Goal: Transaction & Acquisition: Subscribe to service/newsletter

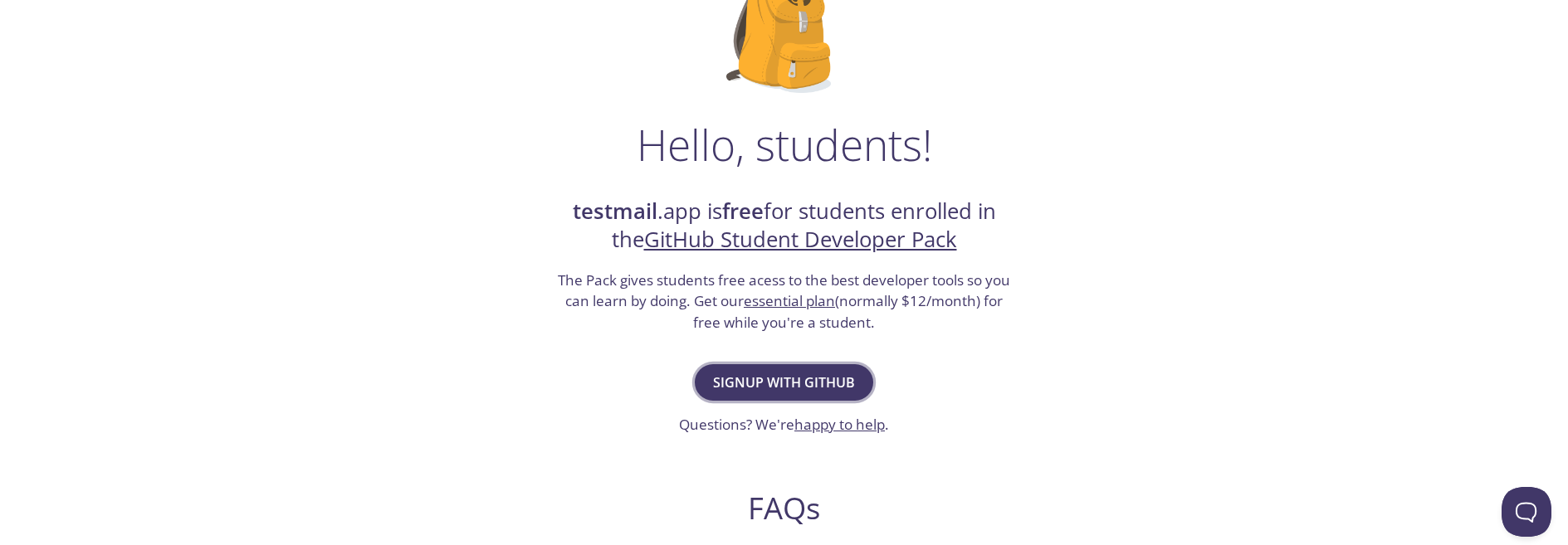
click at [775, 391] on span "Signup with GitHub" at bounding box center [784, 382] width 142 height 23
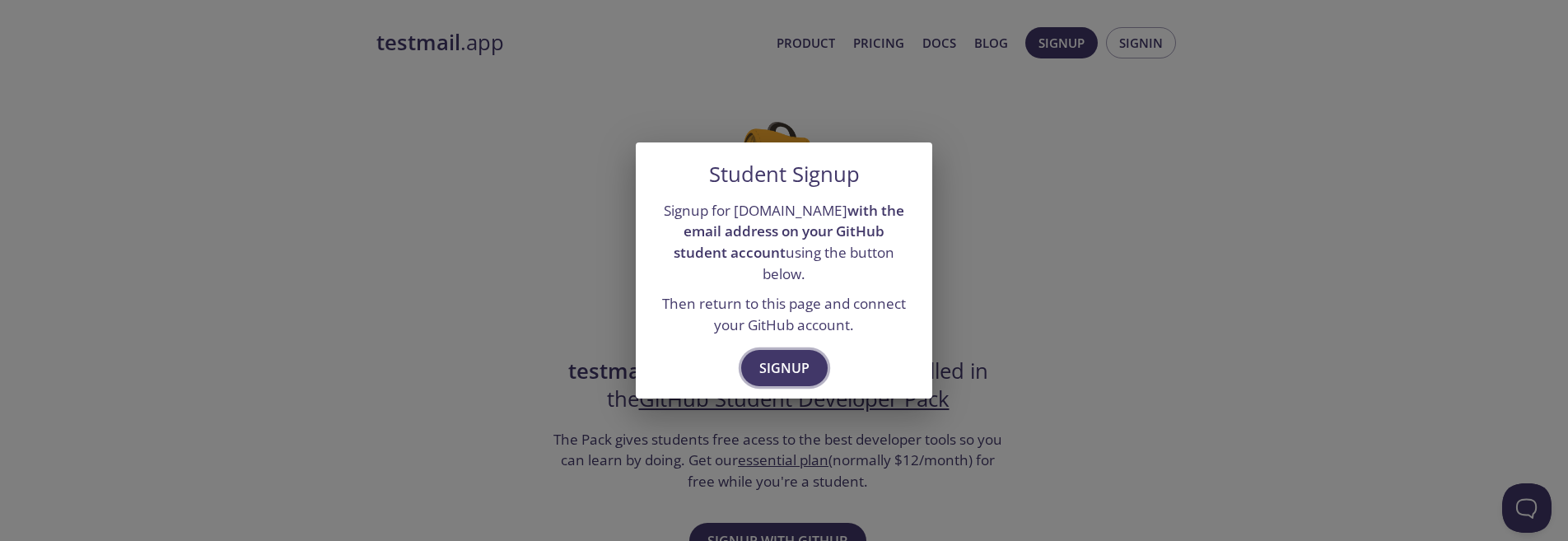
click at [783, 366] on span "Signup" at bounding box center [784, 367] width 50 height 23
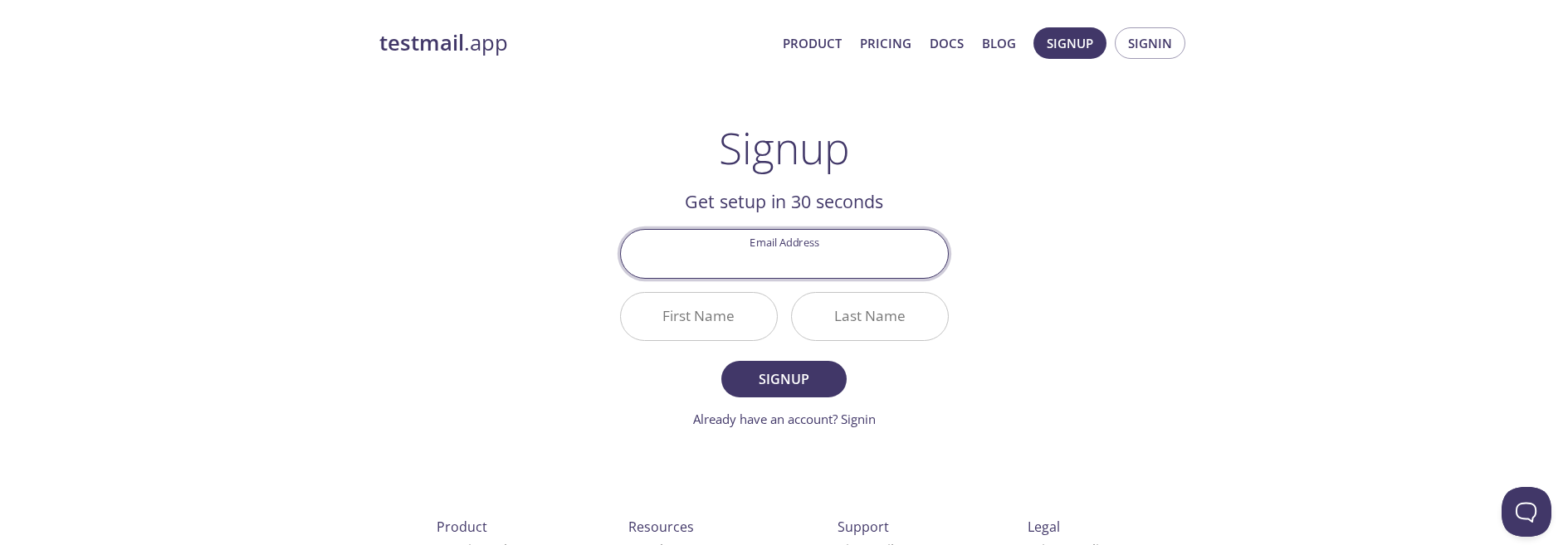
click at [808, 261] on input "Email Address" at bounding box center [784, 253] width 327 height 47
type input "[EMAIL_ADDRESS][DOMAIN_NAME]"
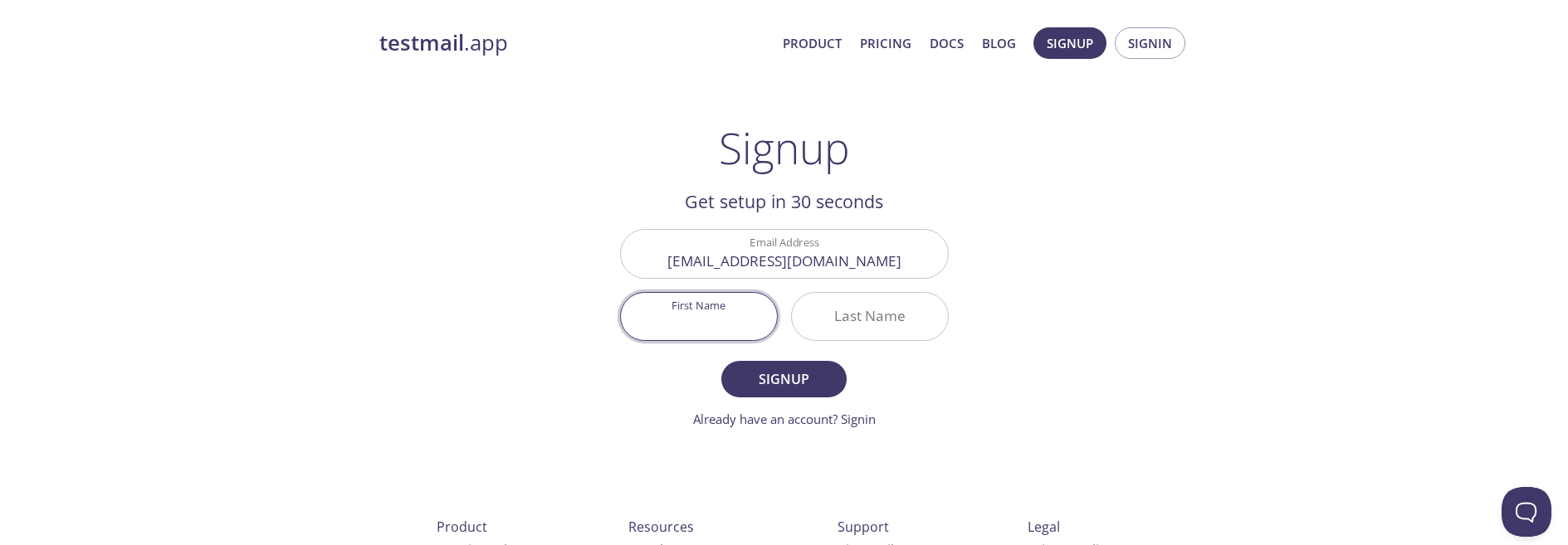
click at [717, 320] on input "First Name" at bounding box center [699, 317] width 156 height 47
type input "Nara"
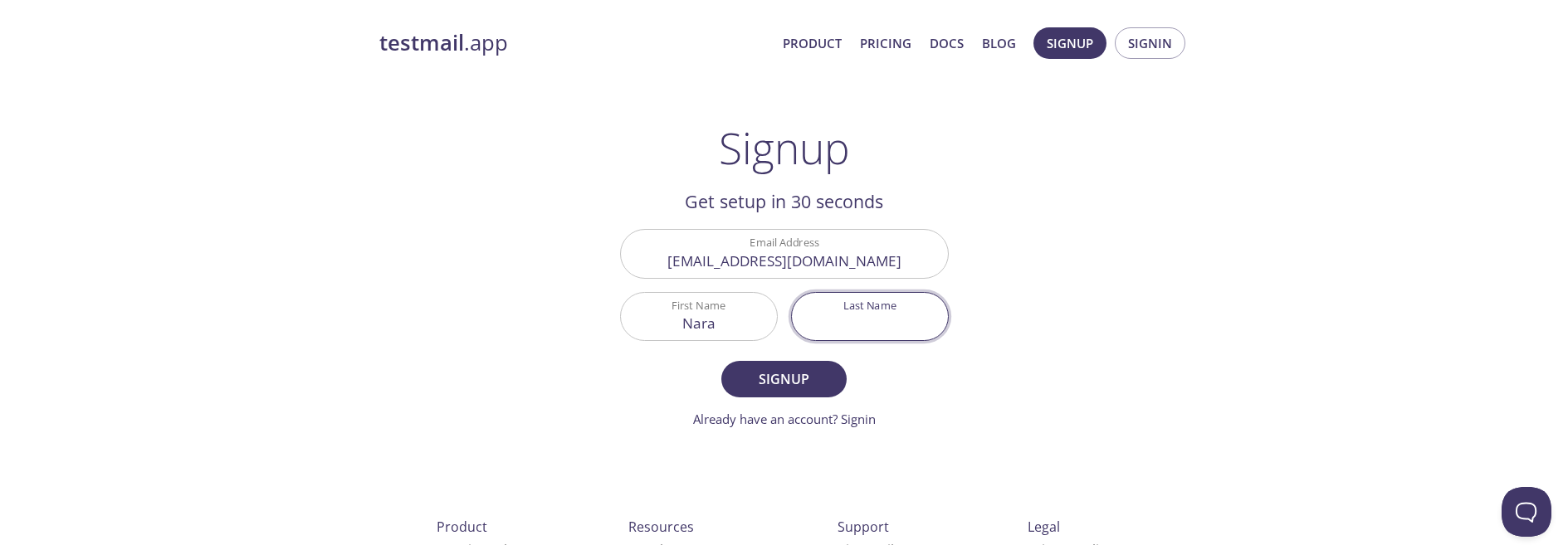
click at [873, 318] on input "Last Name" at bounding box center [871, 317] width 156 height 47
type input "b"
type input "Bayaraa"
click at [798, 381] on span "Signup" at bounding box center [784, 379] width 88 height 23
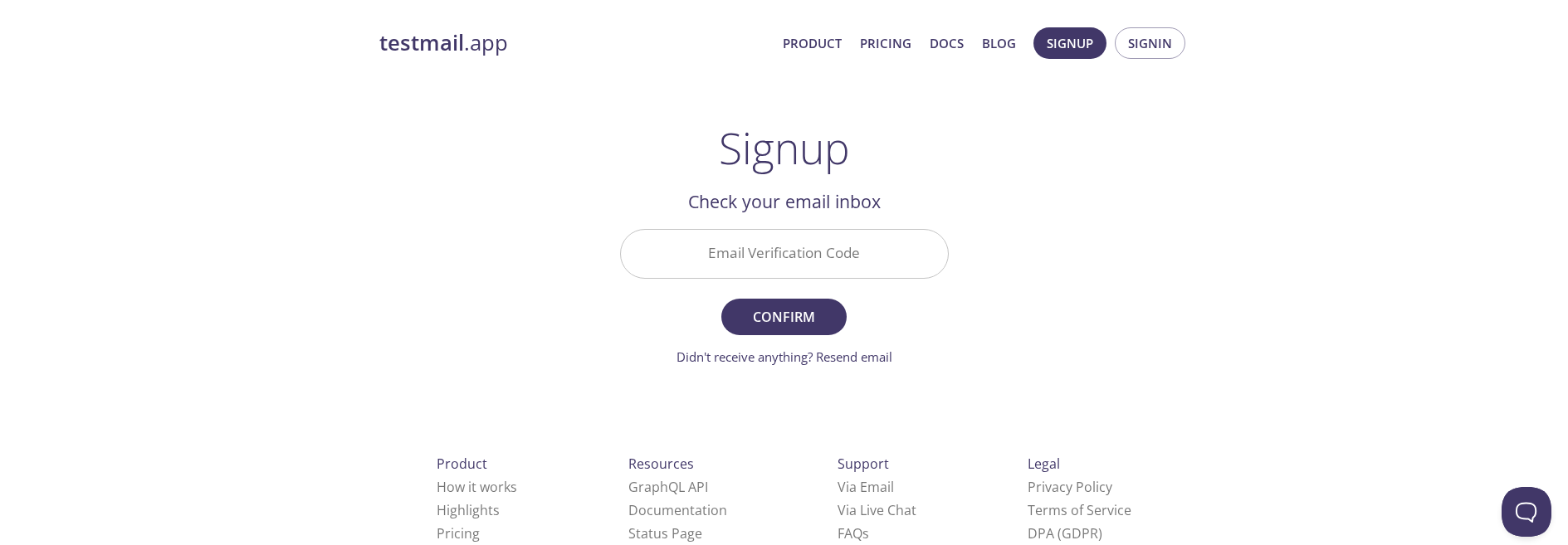
click at [783, 239] on input "Email Verification Code" at bounding box center [784, 253] width 327 height 47
drag, startPoint x: 764, startPoint y: 266, endPoint x: 778, endPoint y: 266, distance: 14.0
click at [764, 266] on input "Email Verification Code" at bounding box center [784, 253] width 327 height 47
paste input "KCVPUH2"
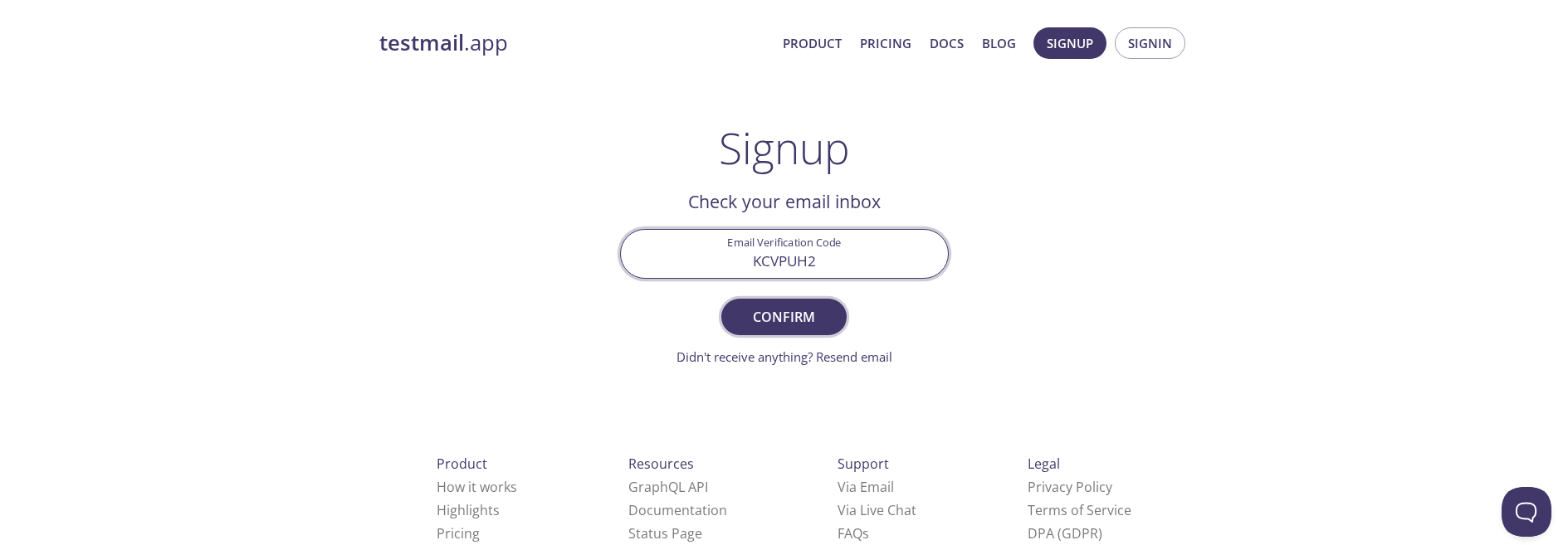
type input "KCVPUH2"
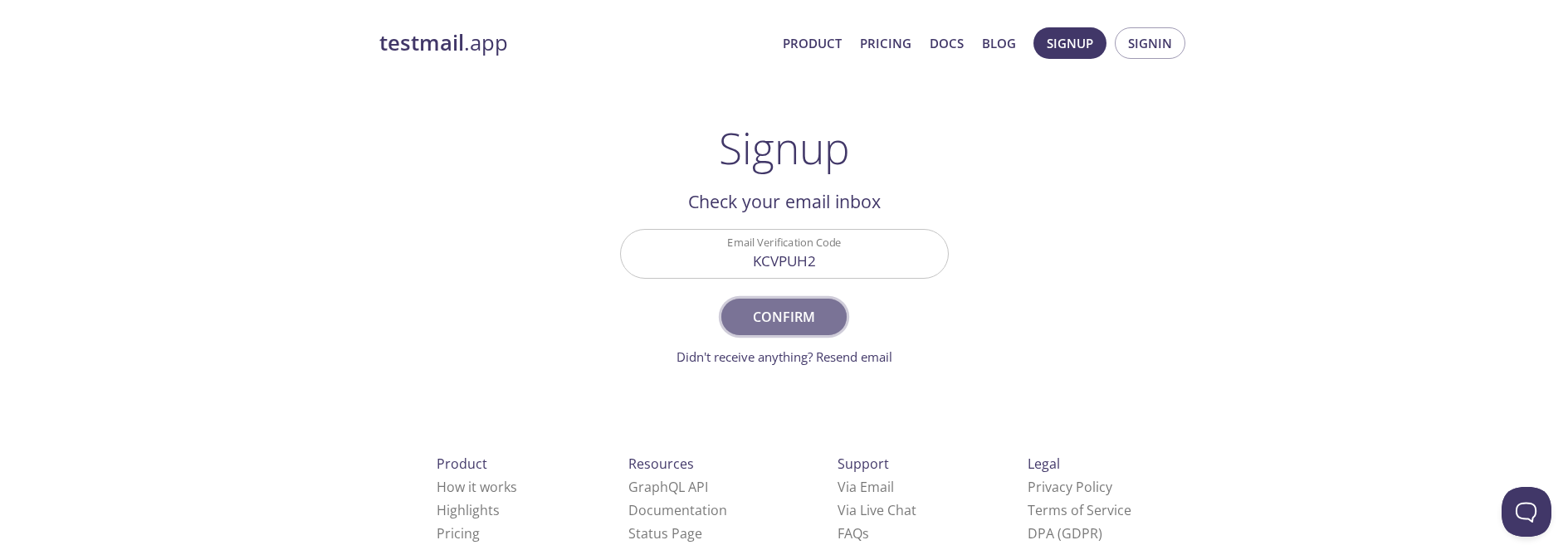
click at [817, 321] on span "Confirm" at bounding box center [784, 317] width 88 height 23
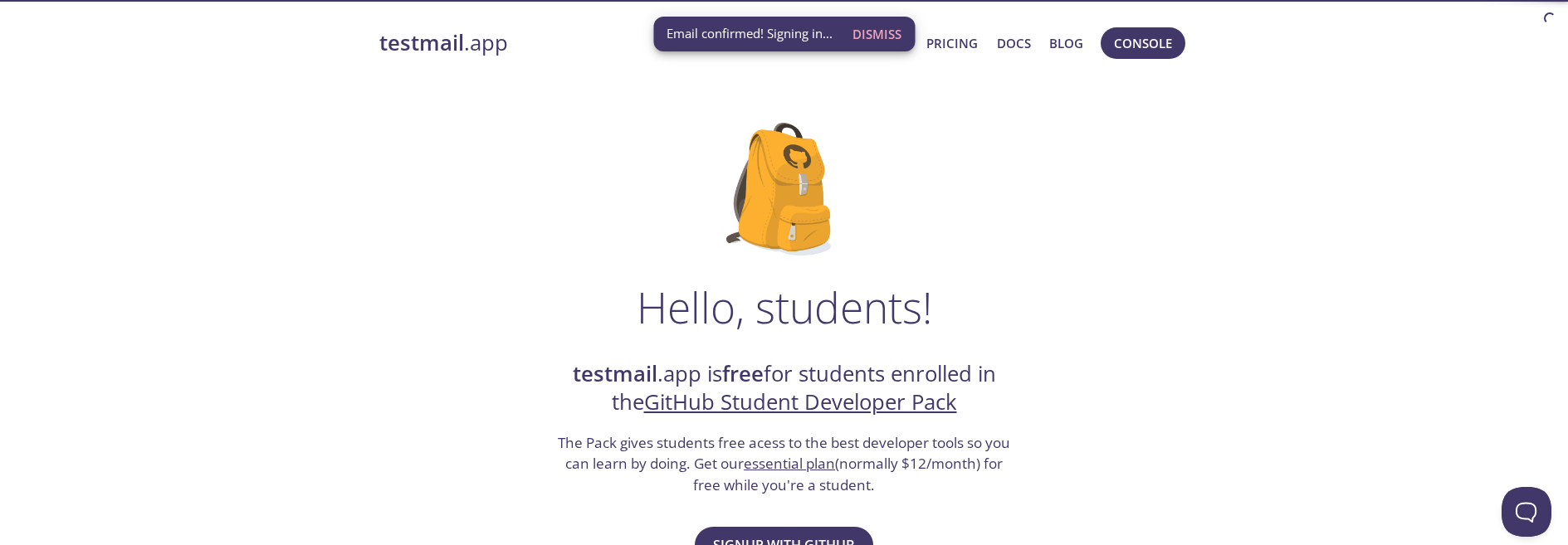
scroll to position [11, 0]
